Goal: Information Seeking & Learning: Find specific fact

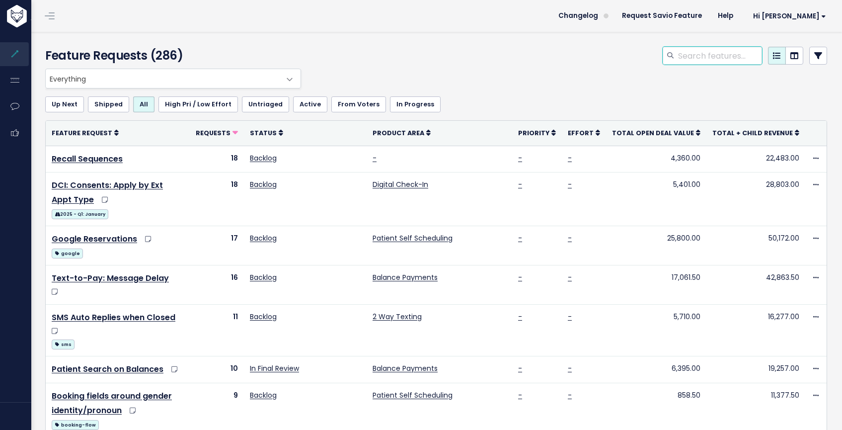
click at [677, 57] on input "search" at bounding box center [719, 56] width 85 height 18
type input "waitlist"
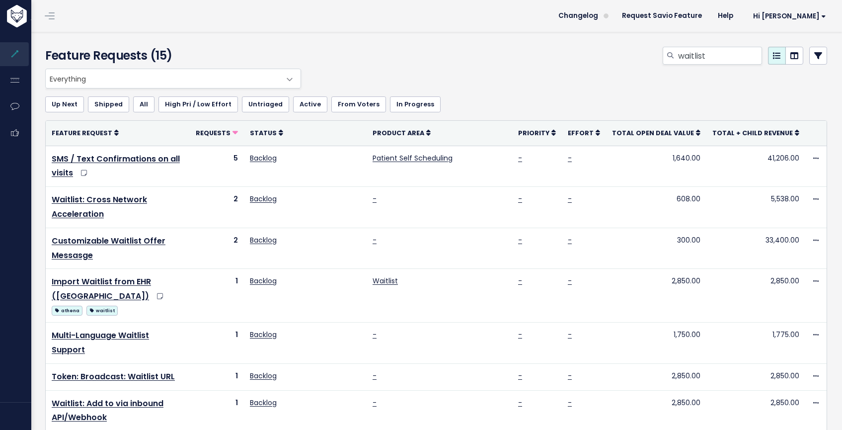
click at [461, 46] on div "Feature Requests (15) waitlist" at bounding box center [435, 50] width 810 height 37
click at [468, 48] on div "waitlist" at bounding box center [570, 58] width 532 height 22
